Goal: Task Accomplishment & Management: Manage account settings

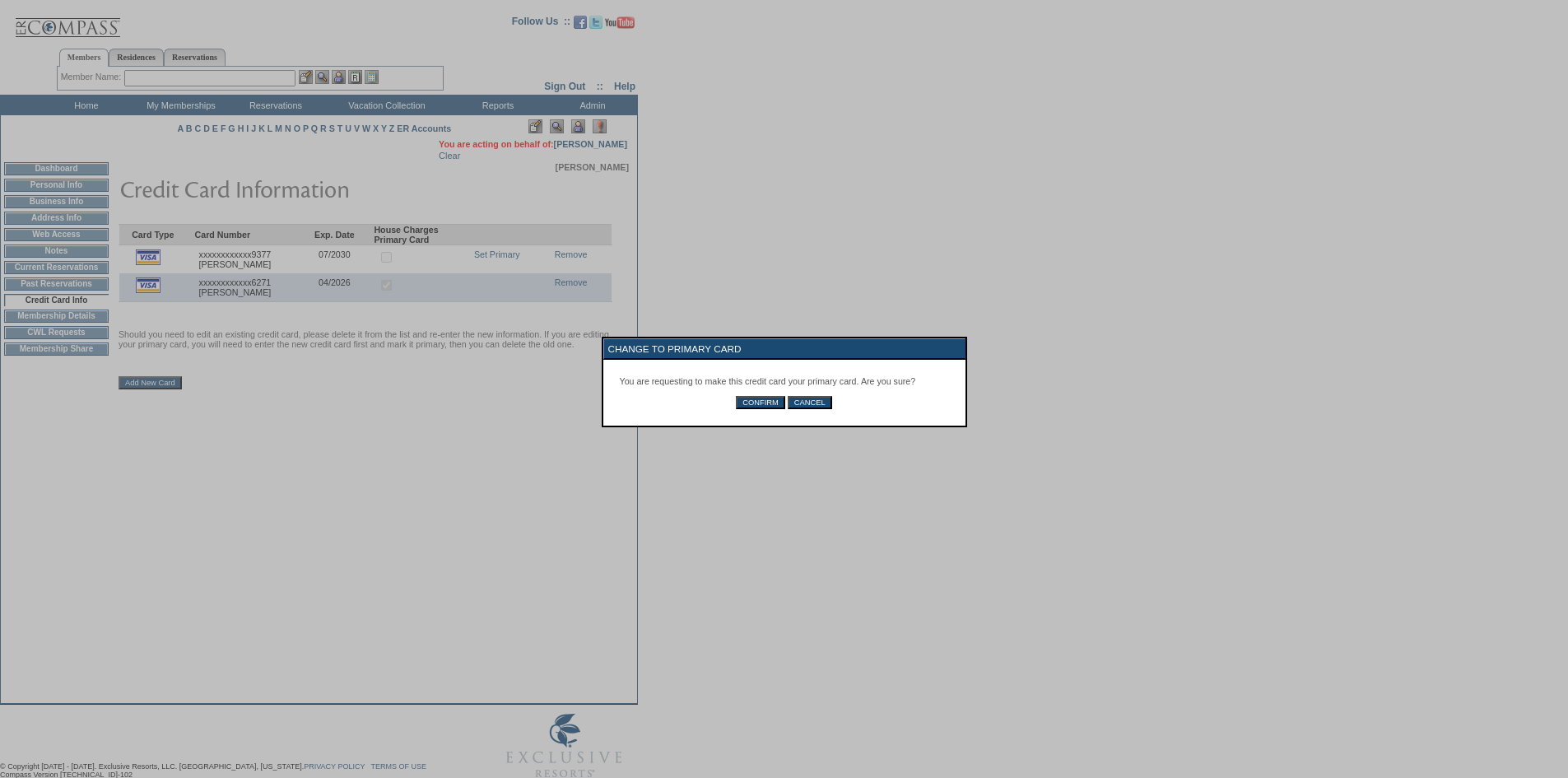
click at [777, 409] on input "CONFIRM" at bounding box center [760, 402] width 49 height 13
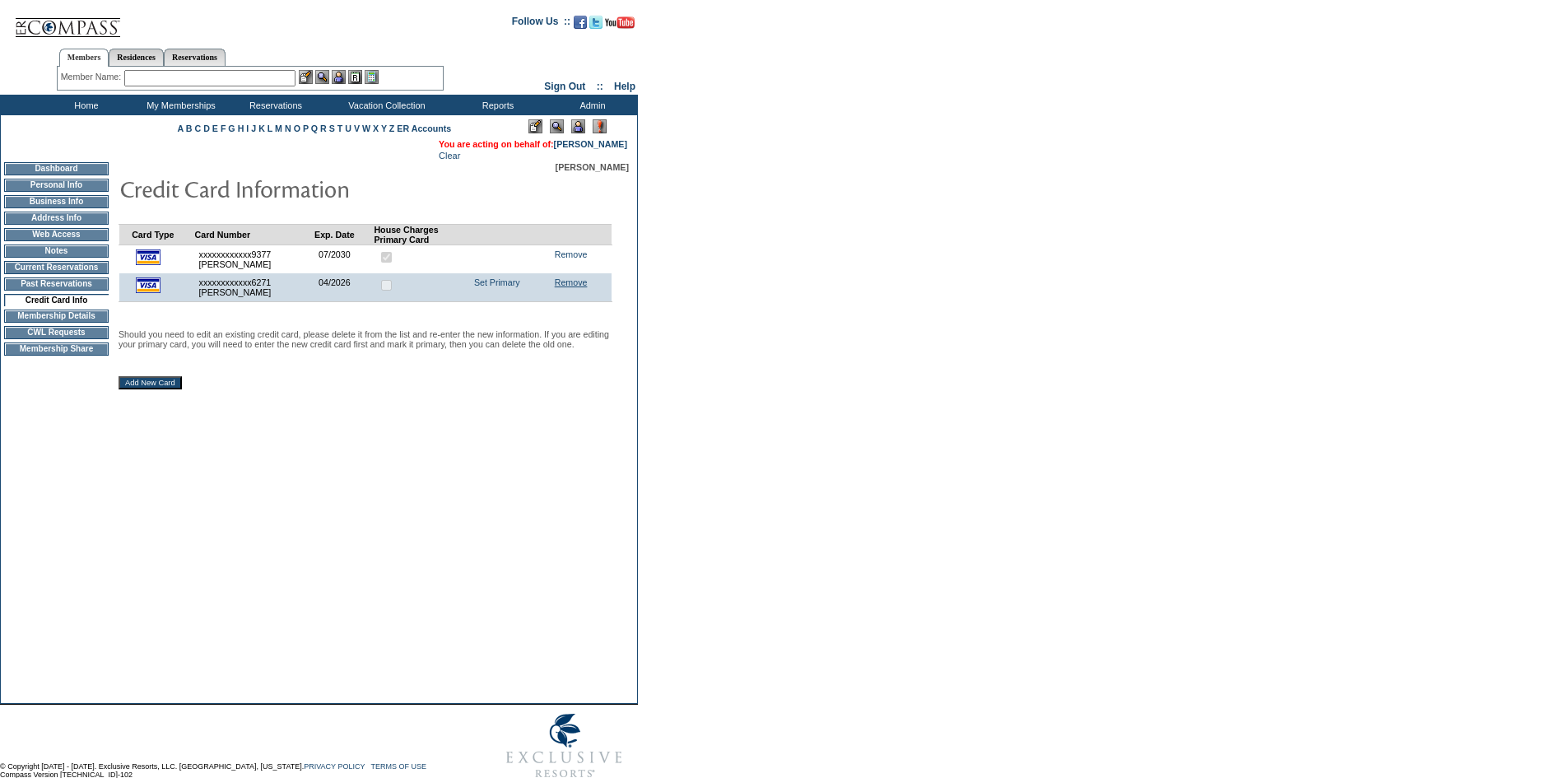
click at [578, 287] on link "Remove" at bounding box center [571, 282] width 33 height 10
